Goal: Information Seeking & Learning: Learn about a topic

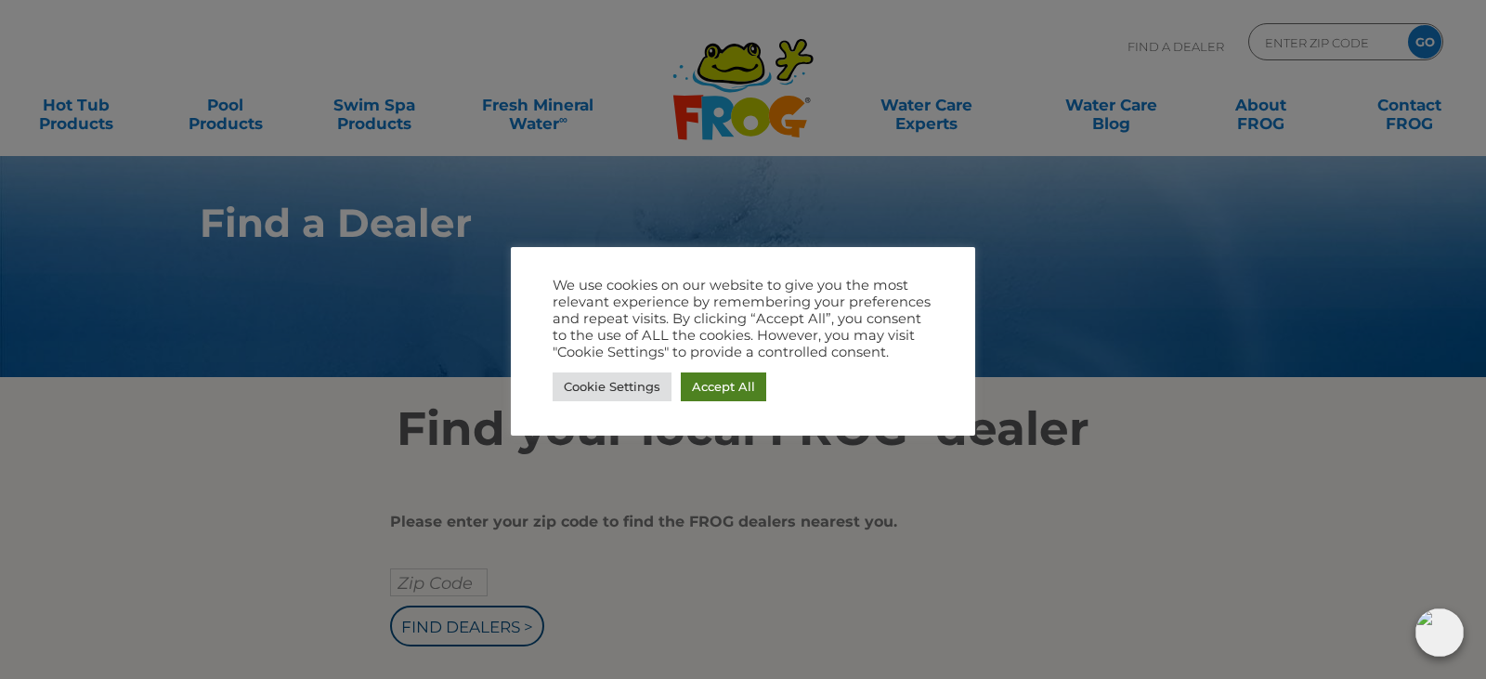
click at [718, 385] on link "Accept All" at bounding box center [723, 386] width 85 height 29
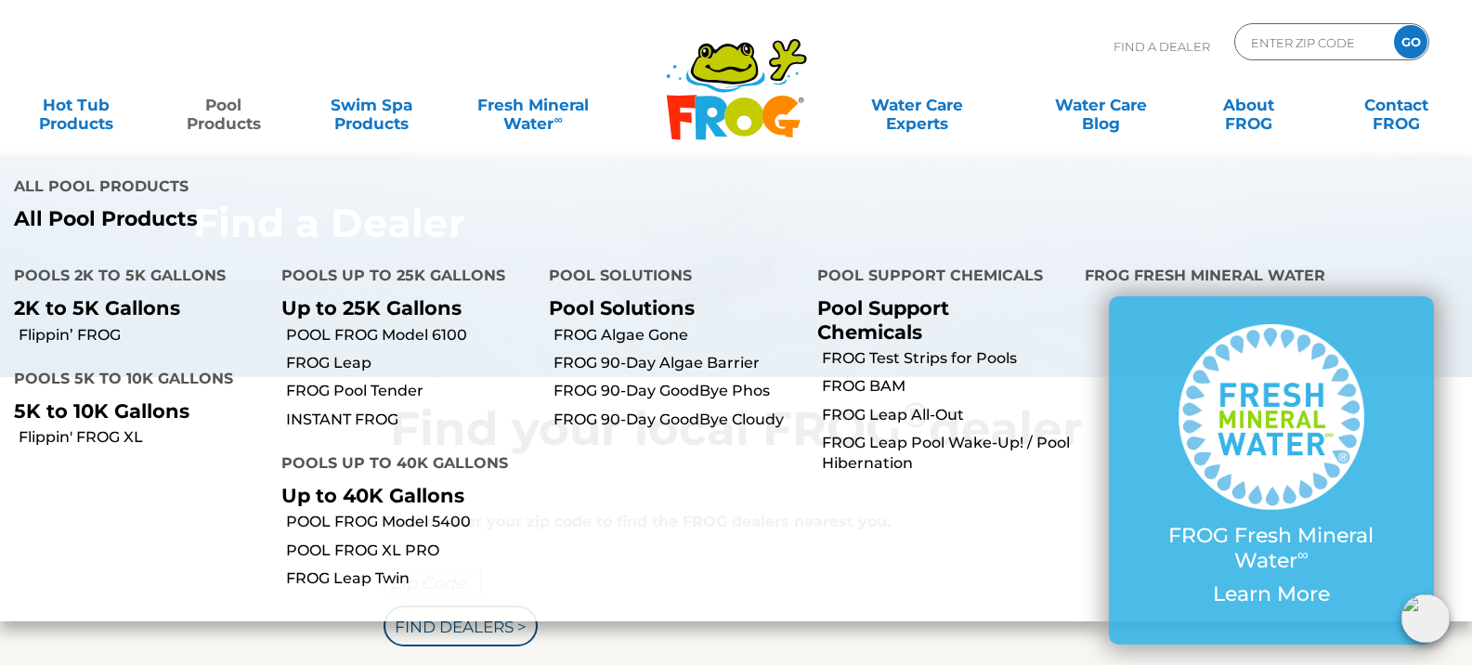
click at [90, 399] on p "5K to 10K Gallons" at bounding box center [134, 410] width 240 height 23
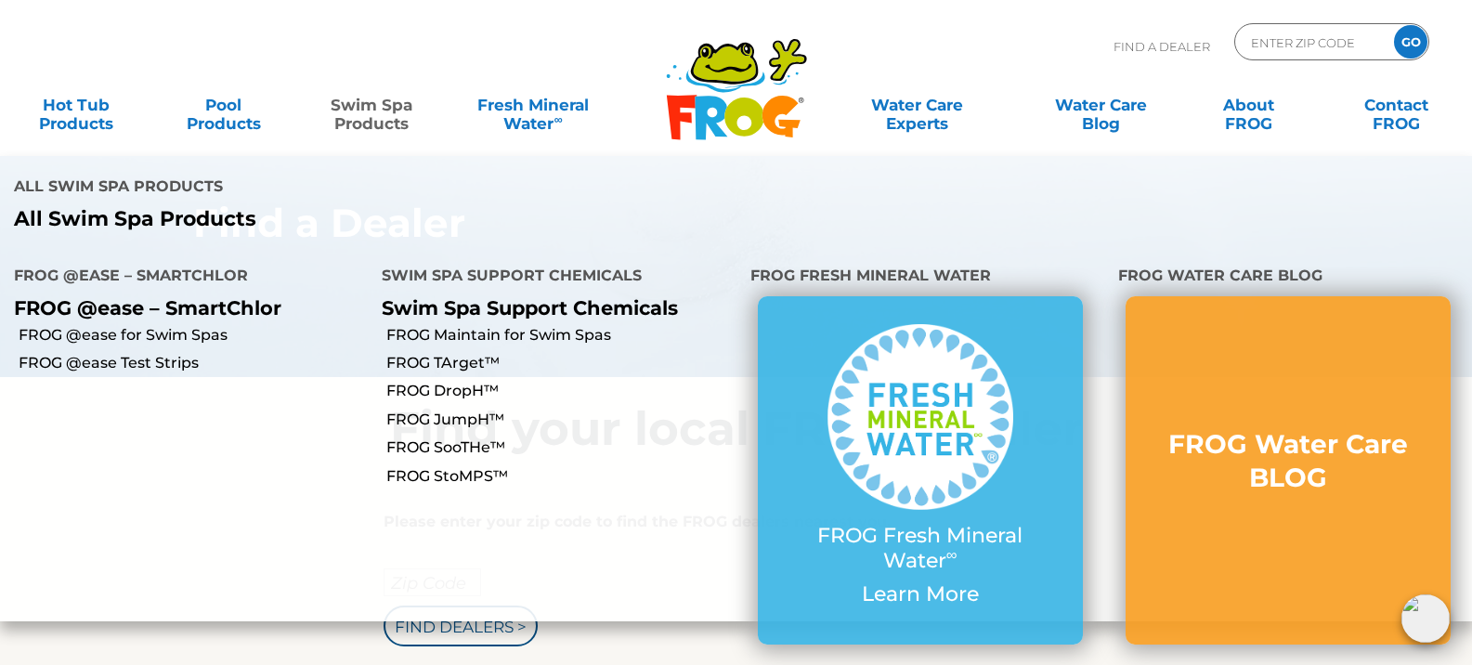
click at [361, 120] on link "Swim Spa Products" at bounding box center [371, 104] width 115 height 37
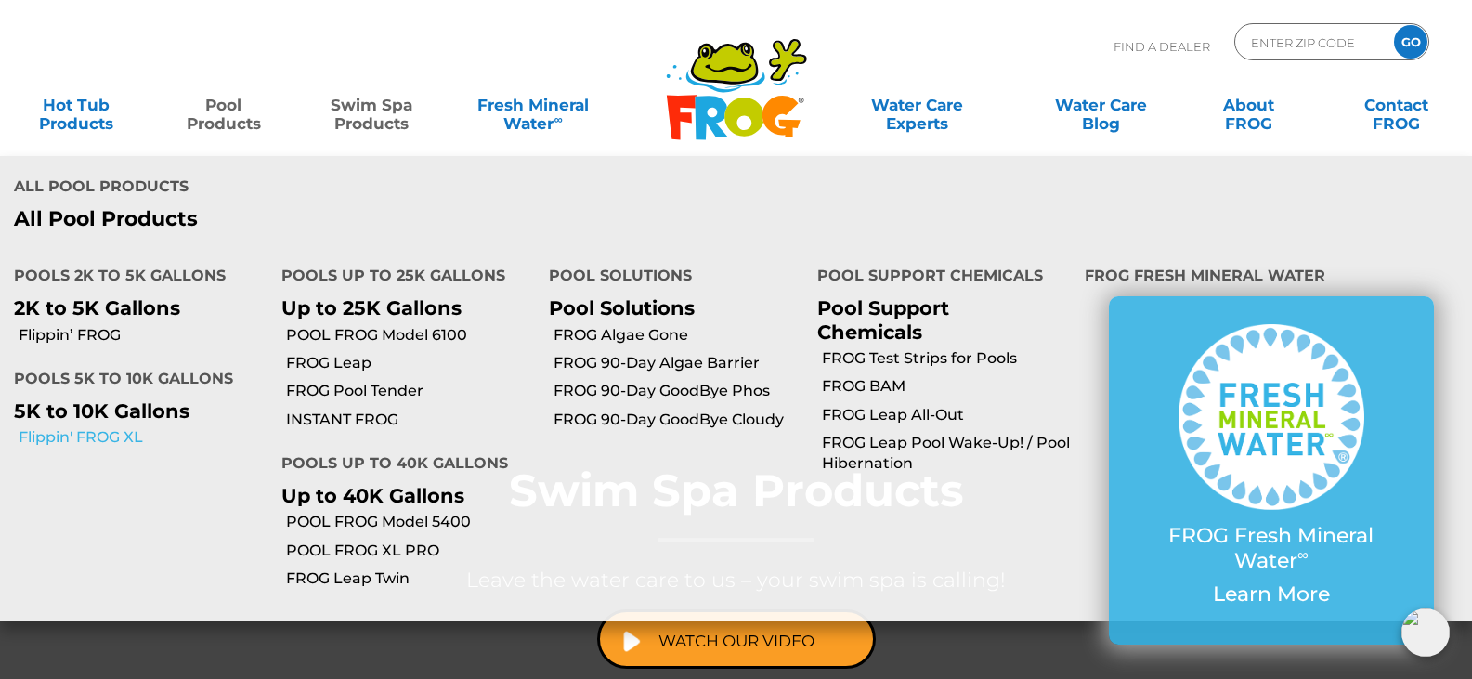
click at [98, 427] on link "Flippin' FROG XL" at bounding box center [143, 437] width 249 height 20
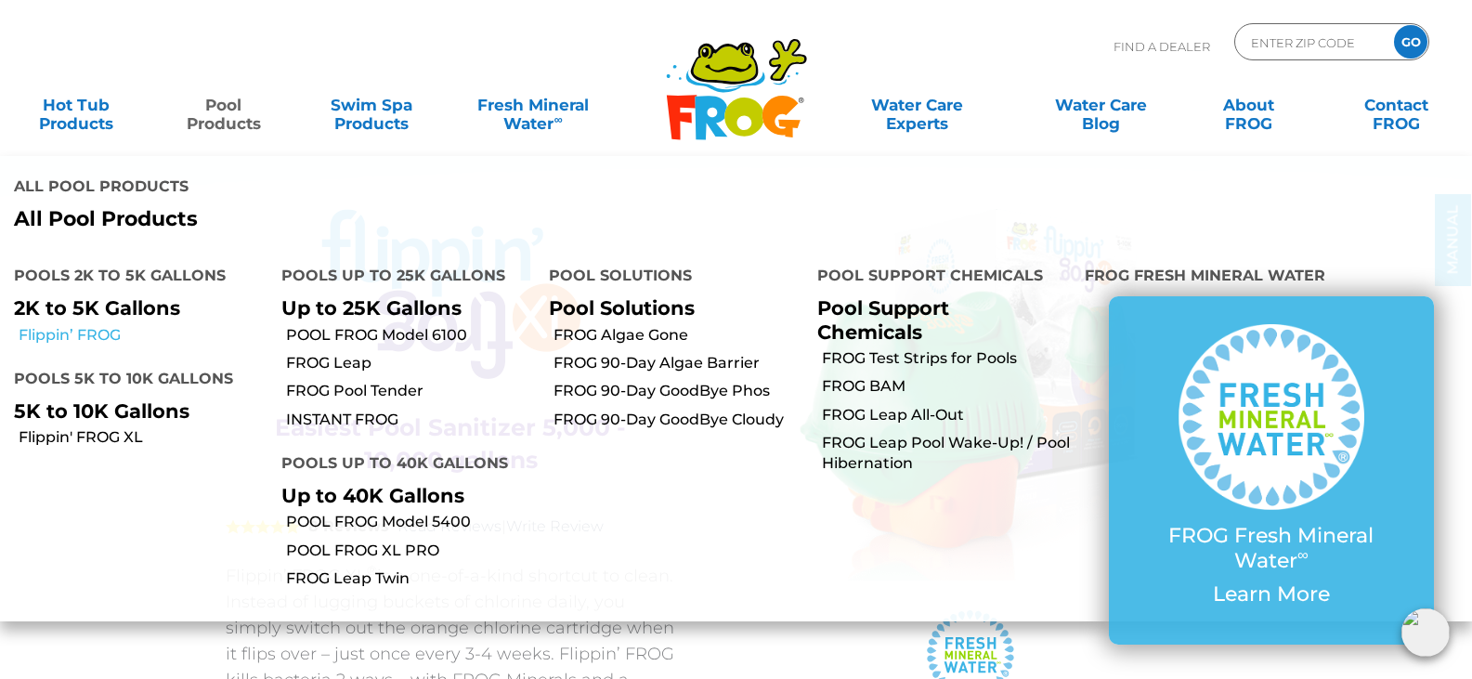
click at [51, 325] on link "Flippin’ FROG" at bounding box center [143, 335] width 249 height 20
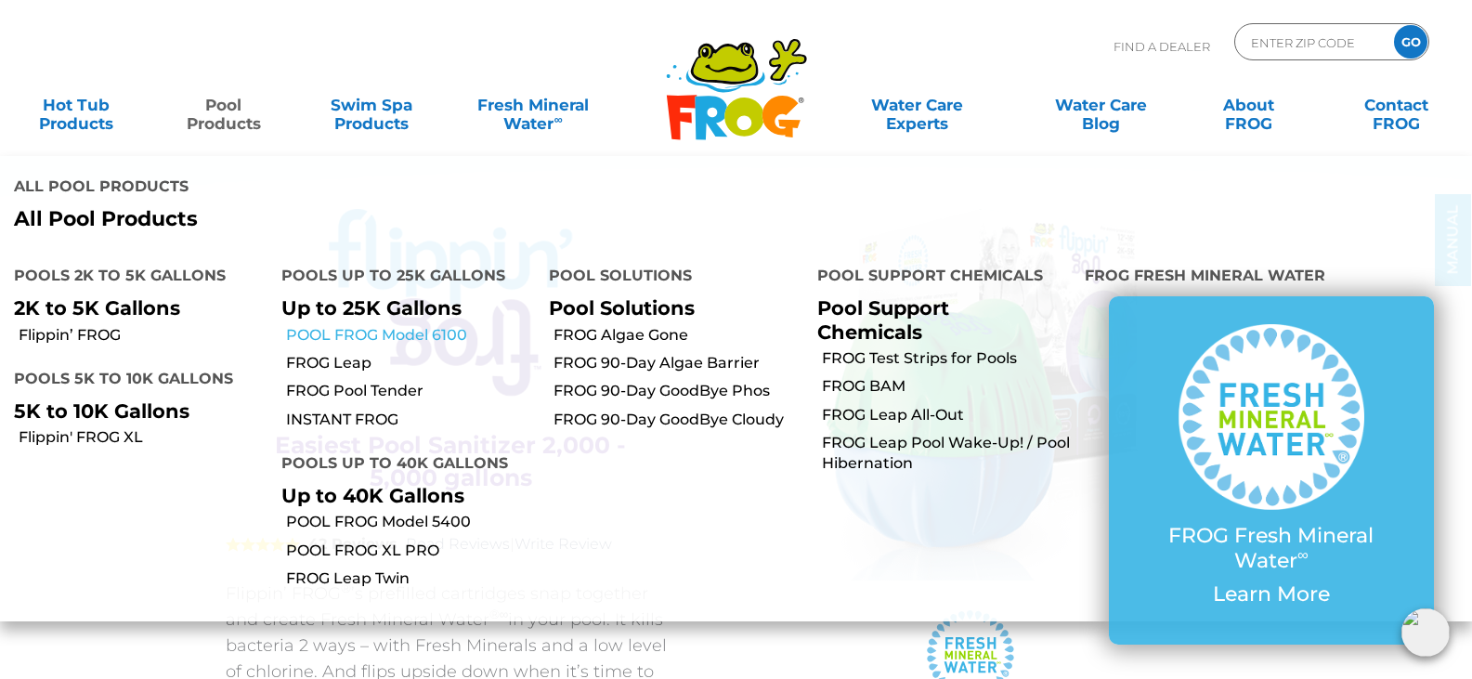
click at [361, 325] on link "POOL FROG Model 6100" at bounding box center [410, 335] width 249 height 20
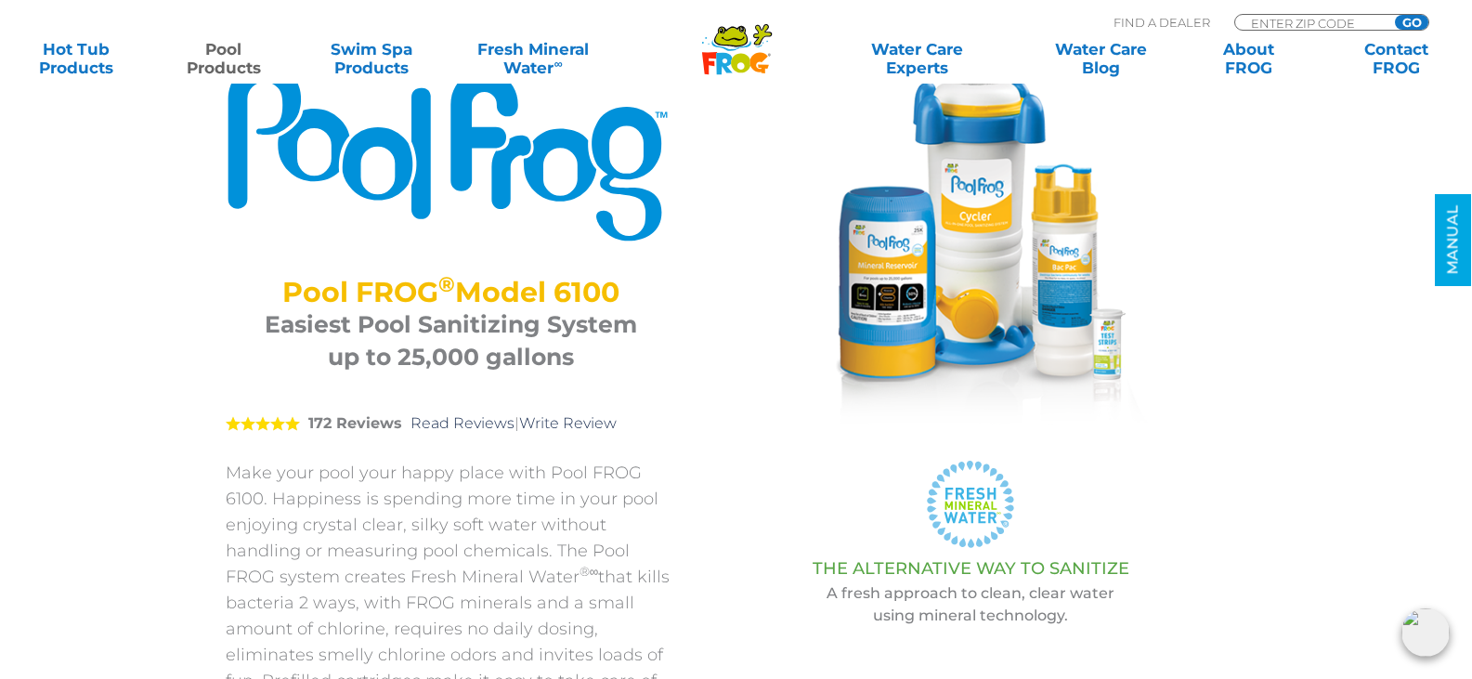
scroll to position [93, 0]
